Goal: Download file/media

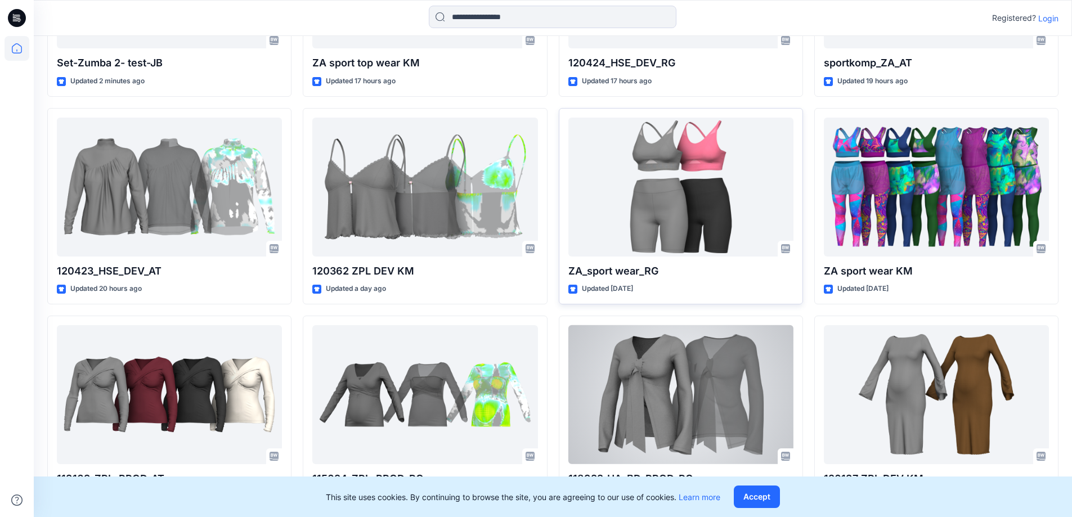
scroll to position [281, 0]
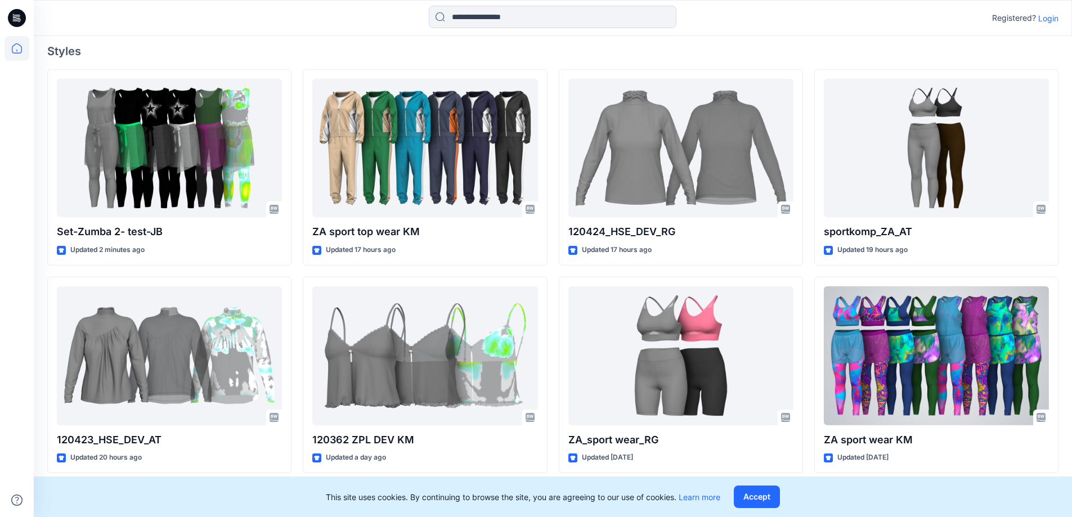
click at [901, 353] on div at bounding box center [936, 355] width 225 height 139
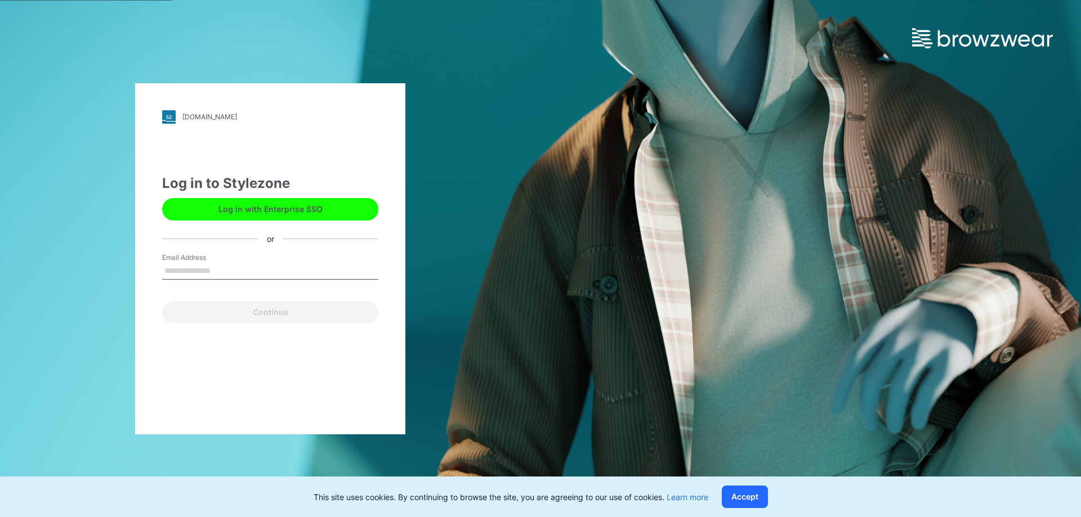
click at [270, 270] on input "Email Address" at bounding box center [270, 271] width 216 height 17
type input "**********"
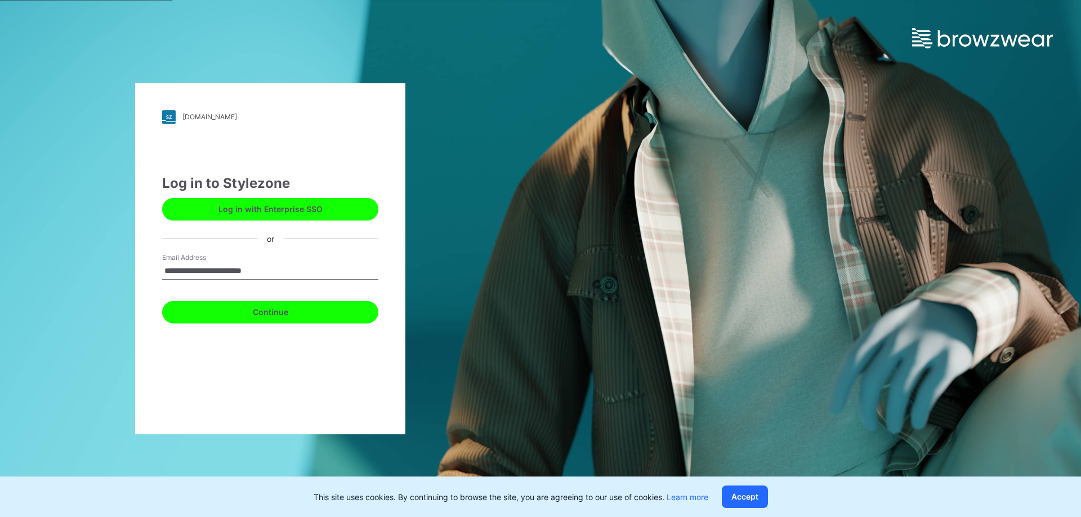
click at [301, 311] on button "Continue" at bounding box center [270, 312] width 216 height 23
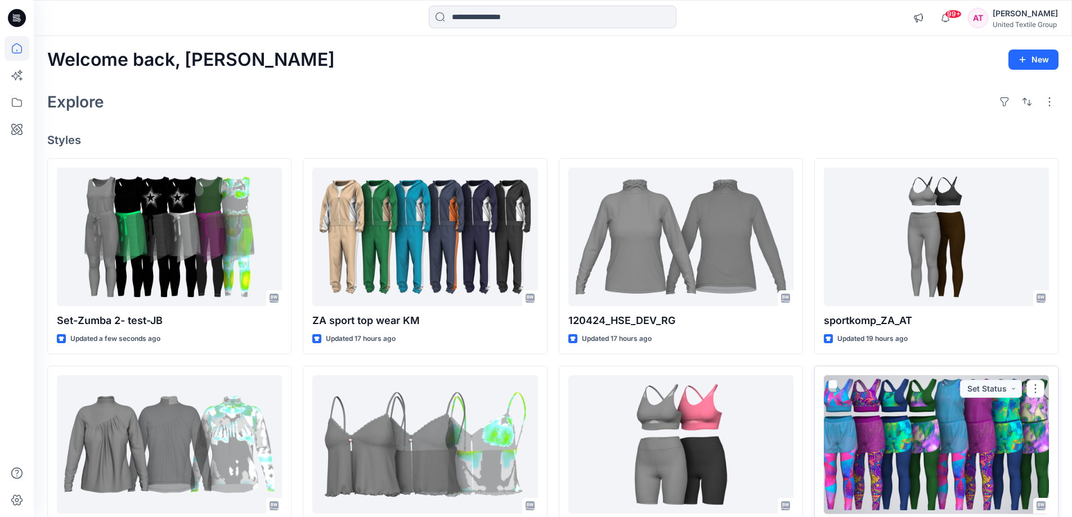
click at [883, 441] on div at bounding box center [936, 444] width 225 height 139
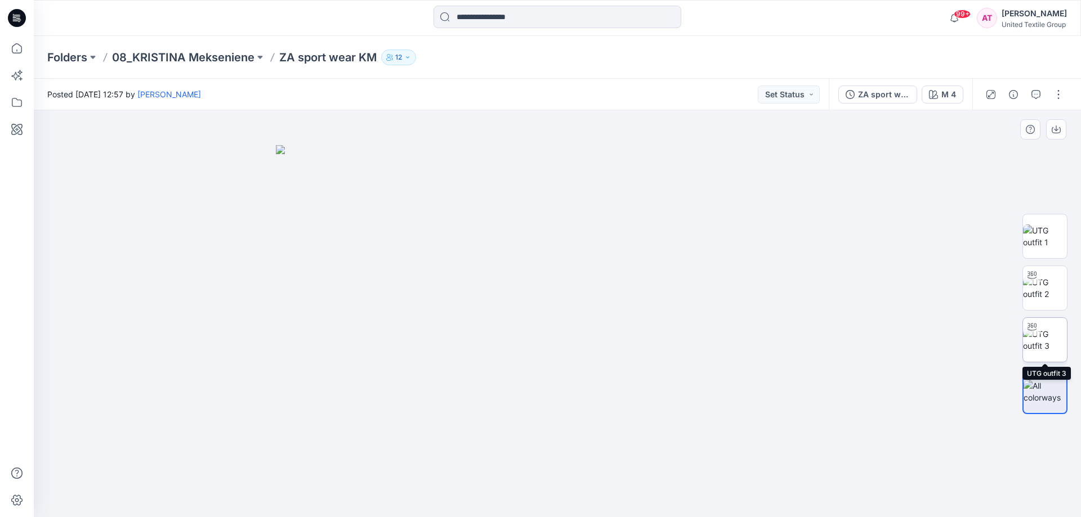
click at [1042, 334] on img at bounding box center [1045, 340] width 44 height 24
drag, startPoint x: 696, startPoint y: 481, endPoint x: 625, endPoint y: 500, distance: 73.4
click at [625, 500] on icon at bounding box center [558, 484] width 340 height 42
drag, startPoint x: 642, startPoint y: 500, endPoint x: 622, endPoint y: 503, distance: 19.8
click at [622, 503] on icon at bounding box center [558, 484] width 340 height 42
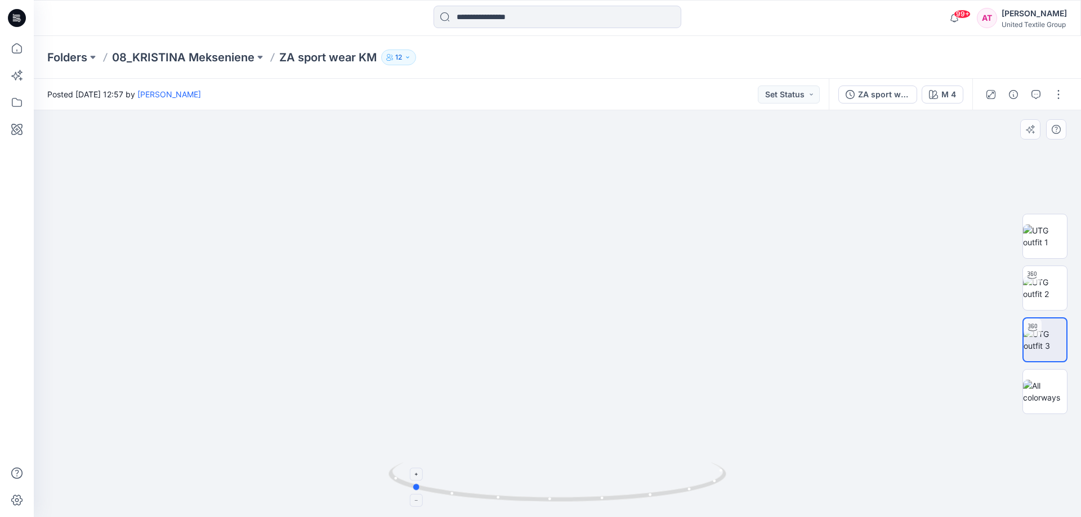
drag, startPoint x: 647, startPoint y: 493, endPoint x: 615, endPoint y: 496, distance: 32.2
click at [615, 496] on icon at bounding box center [558, 484] width 340 height 42
drag, startPoint x: 676, startPoint y: 495, endPoint x: 664, endPoint y: 495, distance: 12.9
click at [633, 499] on icon at bounding box center [558, 484] width 340 height 42
drag, startPoint x: 685, startPoint y: 490, endPoint x: 643, endPoint y: 502, distance: 43.3
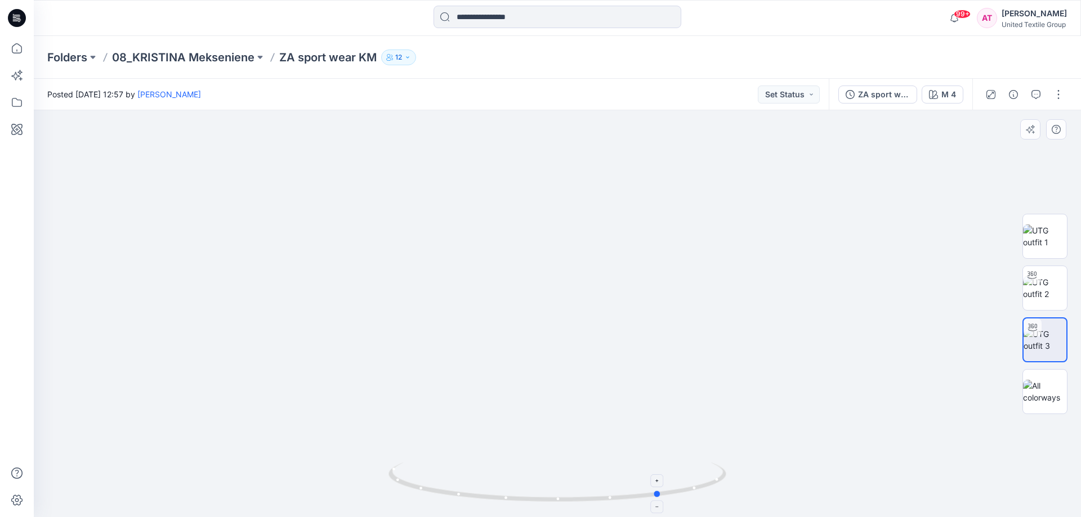
click at [643, 502] on icon at bounding box center [558, 484] width 340 height 42
drag, startPoint x: 680, startPoint y: 495, endPoint x: 658, endPoint y: 497, distance: 22.1
click at [644, 503] on icon at bounding box center [558, 484] width 340 height 42
drag, startPoint x: 691, startPoint y: 488, endPoint x: 653, endPoint y: 502, distance: 39.7
click at [653, 502] on icon at bounding box center [558, 484] width 340 height 42
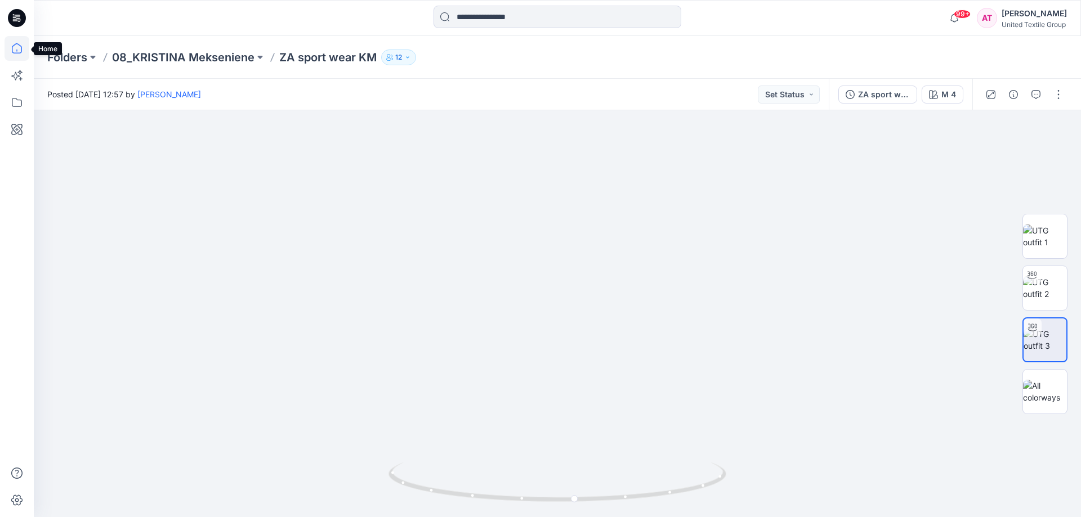
click at [16, 46] on icon at bounding box center [17, 48] width 25 height 25
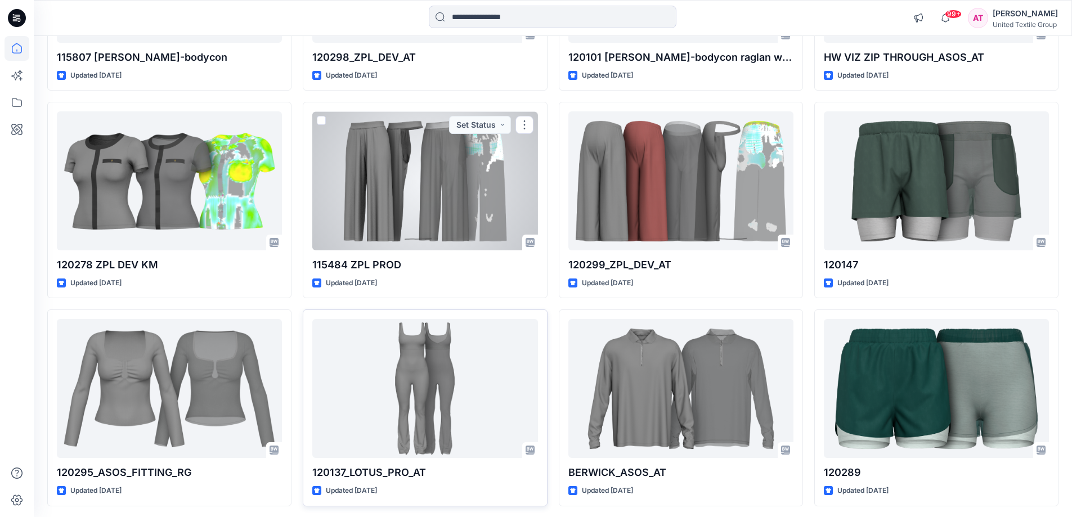
scroll to position [8578, 0]
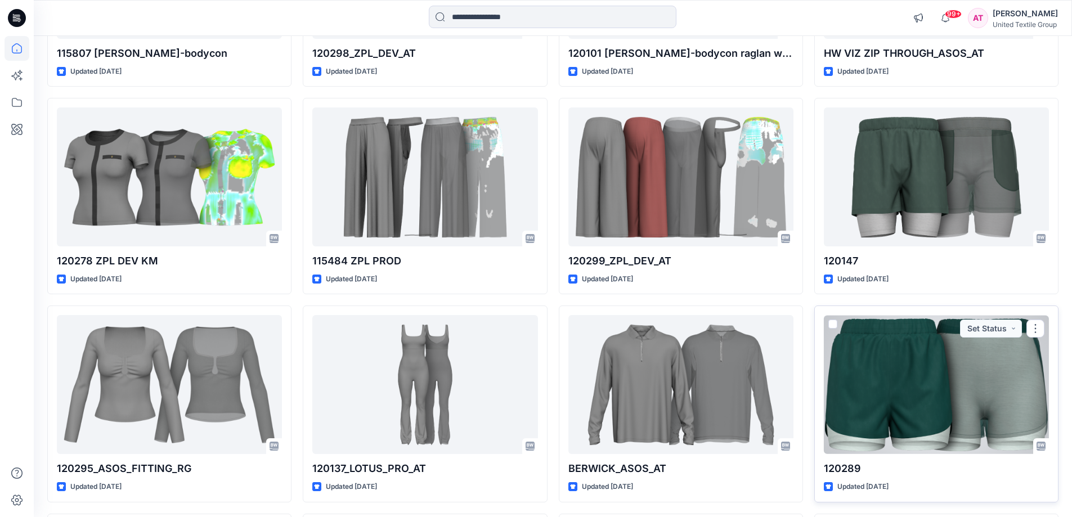
click at [933, 396] on div at bounding box center [936, 384] width 225 height 139
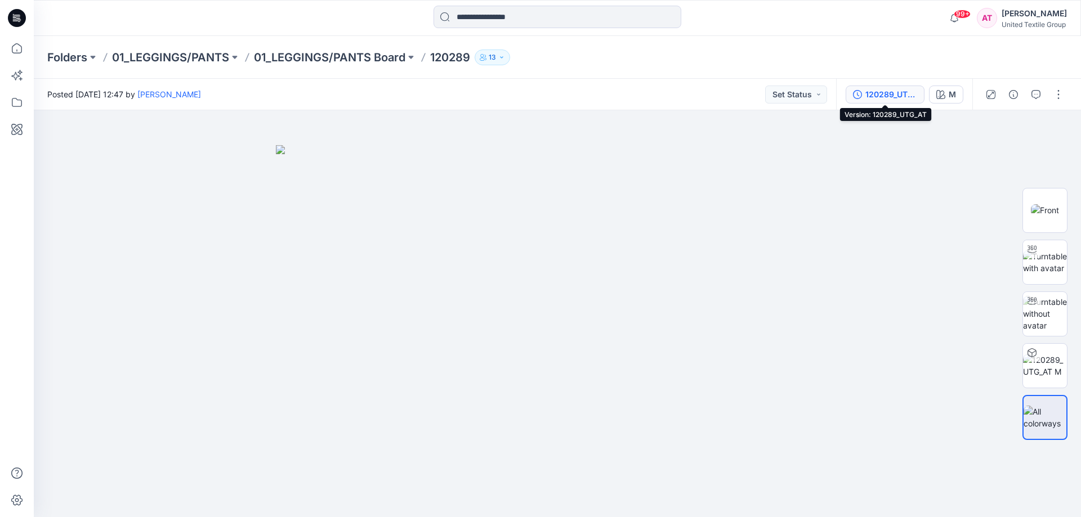
click at [911, 95] on div "120289_UTG_AT" at bounding box center [891, 94] width 52 height 12
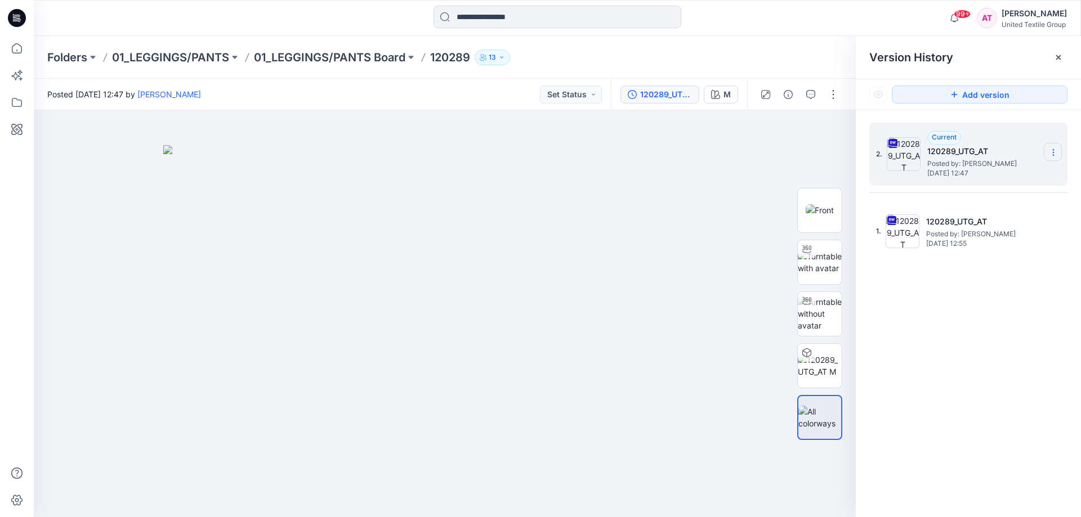
click at [1050, 150] on icon at bounding box center [1052, 152] width 9 height 9
click at [987, 171] on span "Download Source BW File" at bounding box center [996, 175] width 94 height 14
